Goal: Complete application form

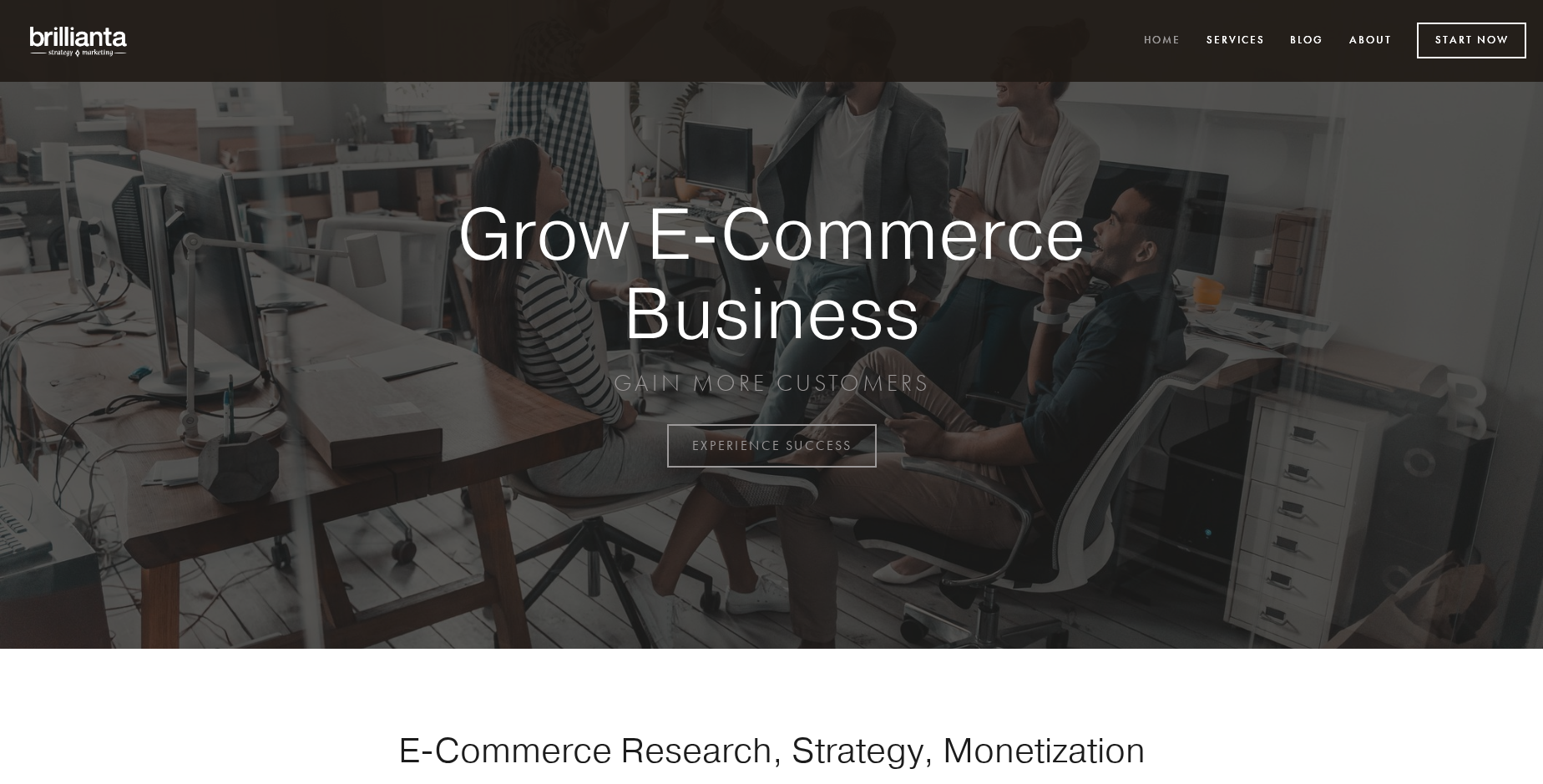
scroll to position [4374, 0]
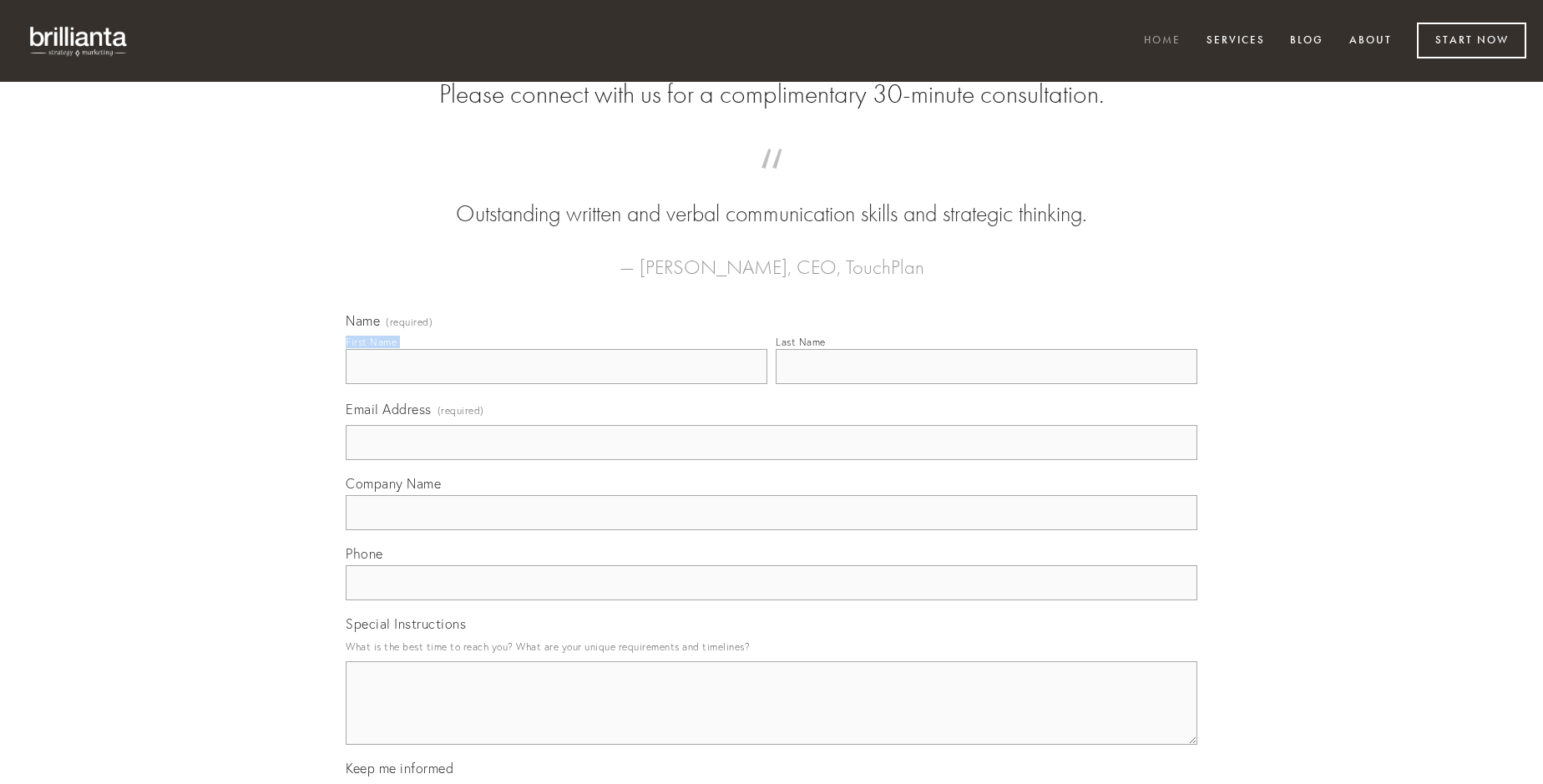
type input "[PERSON_NAME]"
click at [986, 384] on input "Last Name" at bounding box center [986, 366] width 421 height 35
type input "[PERSON_NAME]"
click at [772, 459] on input "Email Address (required)" at bounding box center [771, 442] width 852 height 35
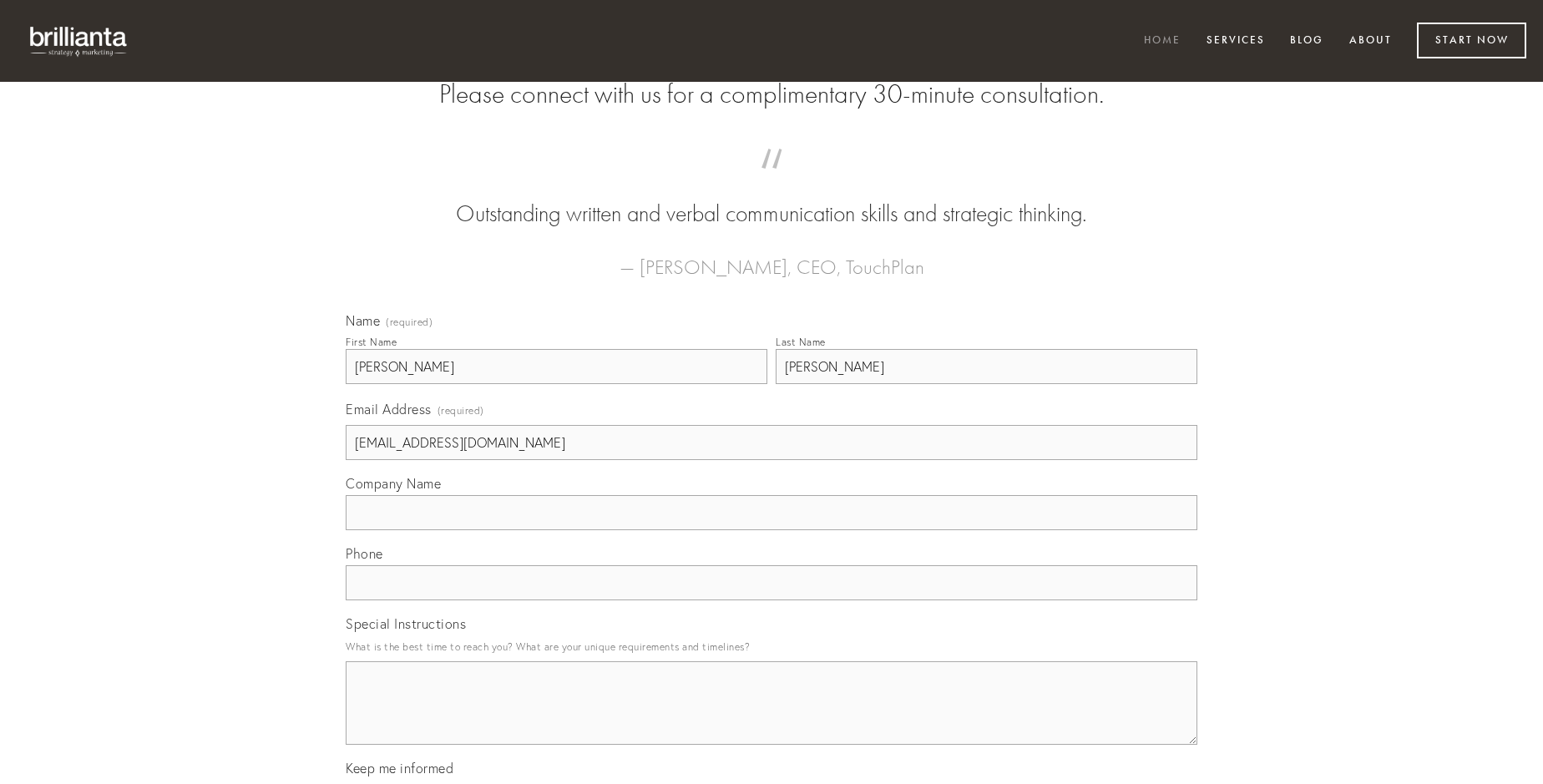
type input "[EMAIL_ADDRESS][DOMAIN_NAME]"
click at [772, 530] on input "Company Name" at bounding box center [771, 512] width 852 height 35
type input "[PERSON_NAME]"
click at [772, 600] on input "text" at bounding box center [771, 582] width 852 height 35
click at [772, 718] on textarea "Special Instructions" at bounding box center [771, 702] width 852 height 83
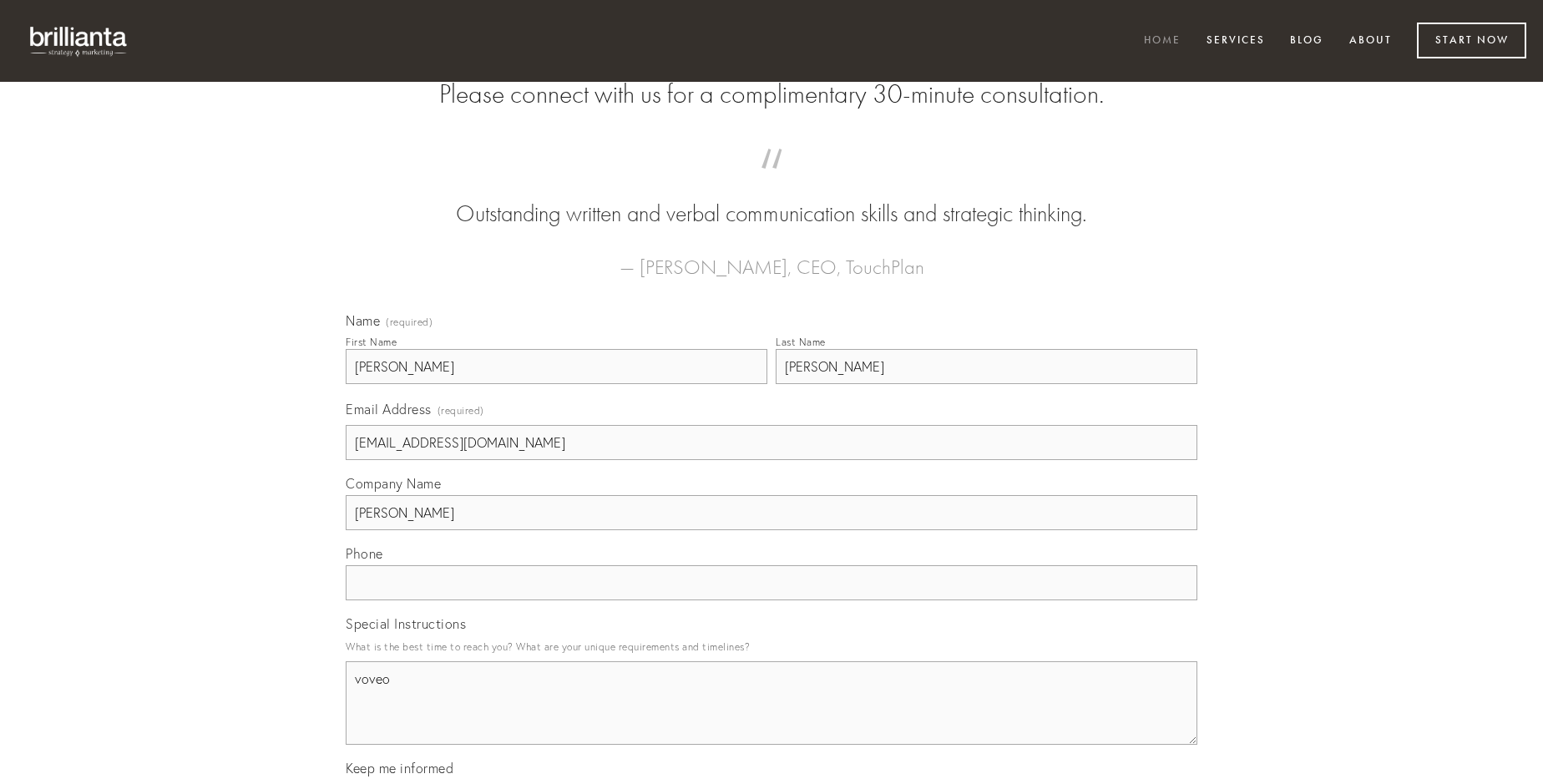
type textarea "voveo"
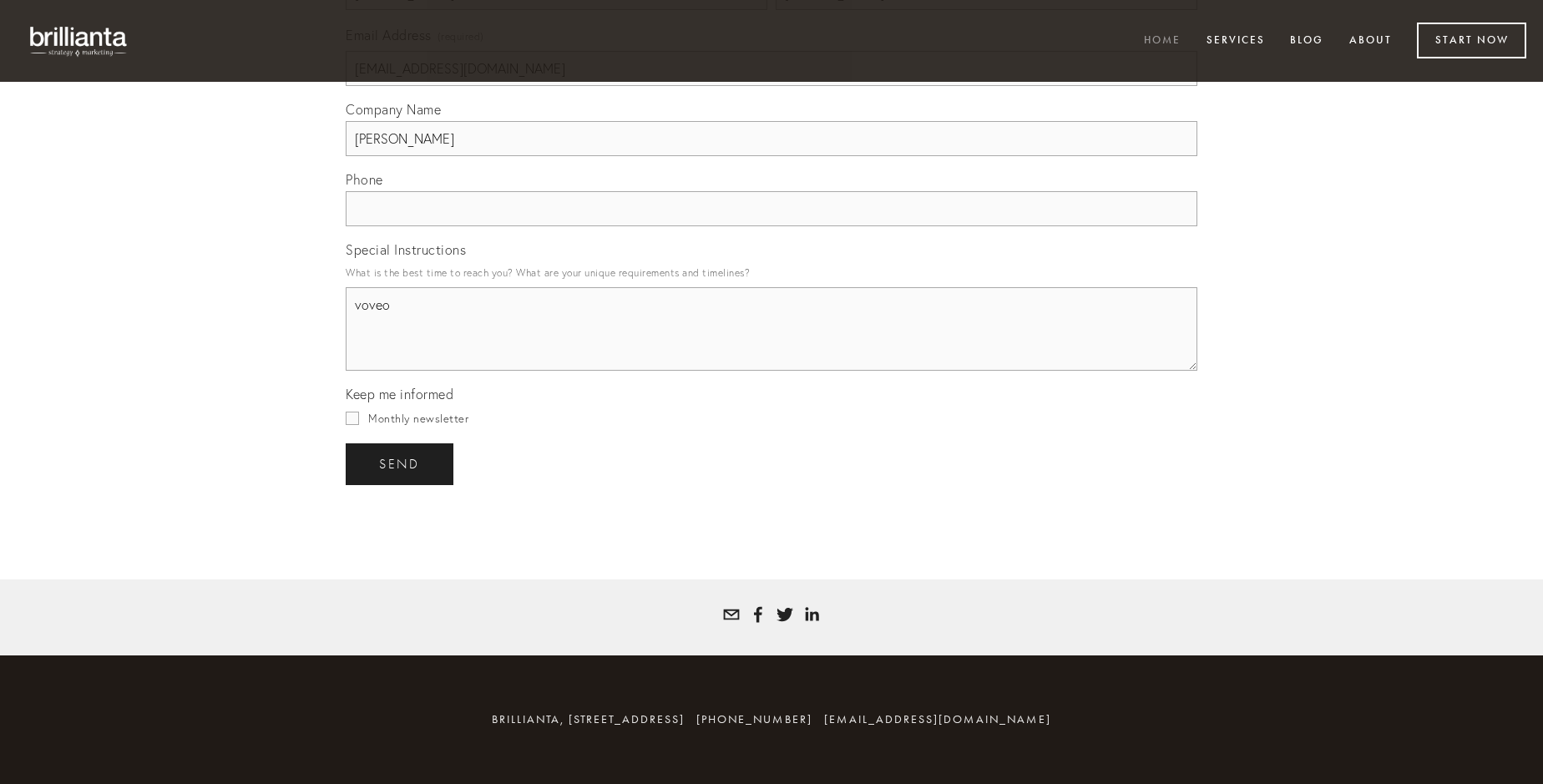
click at [401, 463] on span "send" at bounding box center [400, 464] width 41 height 15
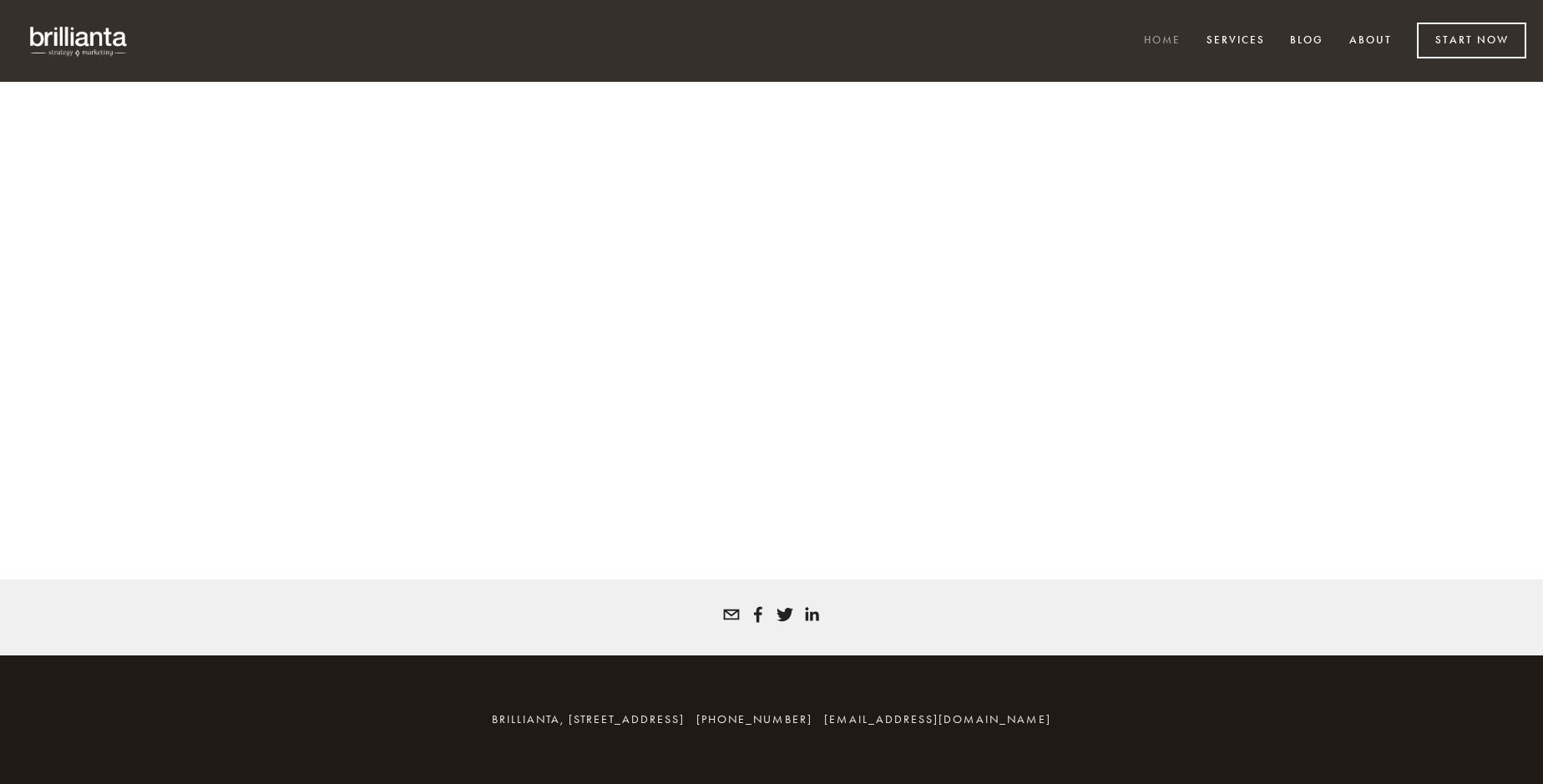
scroll to position [4352, 0]
